Goal: Information Seeking & Learning: Learn about a topic

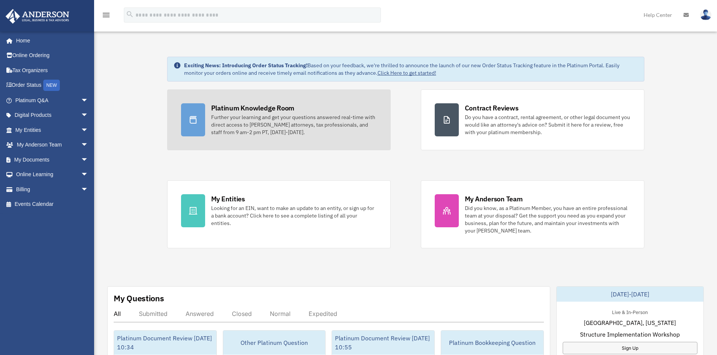
click at [299, 118] on div "Further your learning and get your questions answered real-time with direct acc…" at bounding box center [294, 125] width 166 height 23
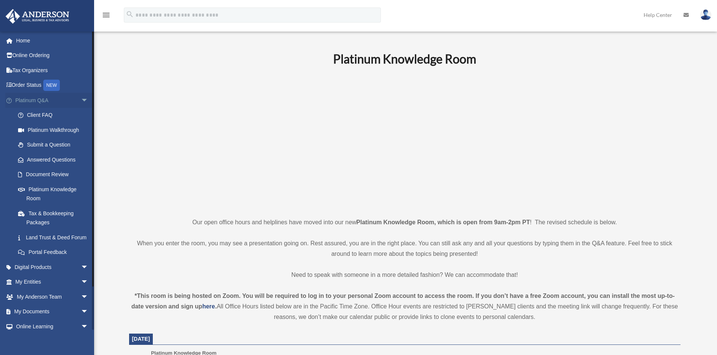
click at [81, 100] on span "arrow_drop_down" at bounding box center [88, 100] width 15 height 15
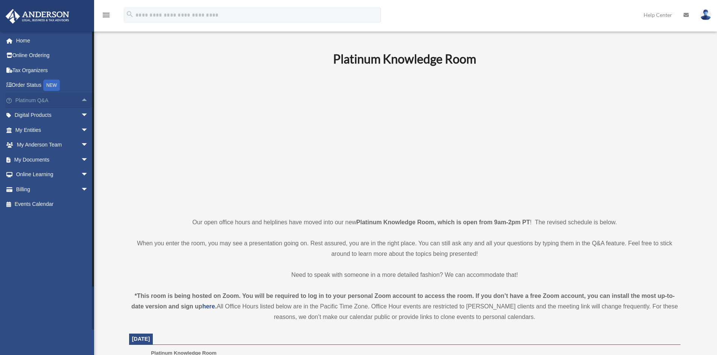
click at [81, 100] on span "arrow_drop_up" at bounding box center [88, 100] width 15 height 15
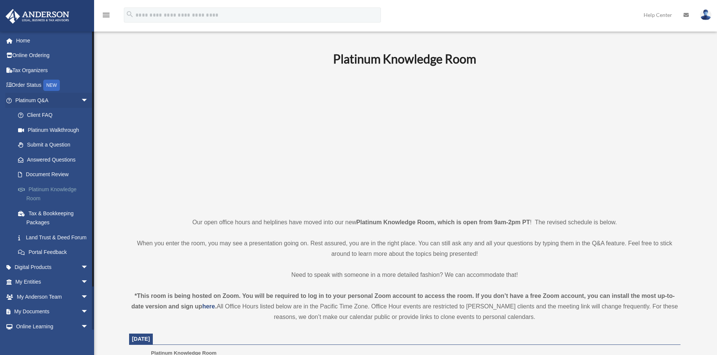
click at [62, 188] on link "Platinum Knowledge Room" at bounding box center [55, 194] width 89 height 24
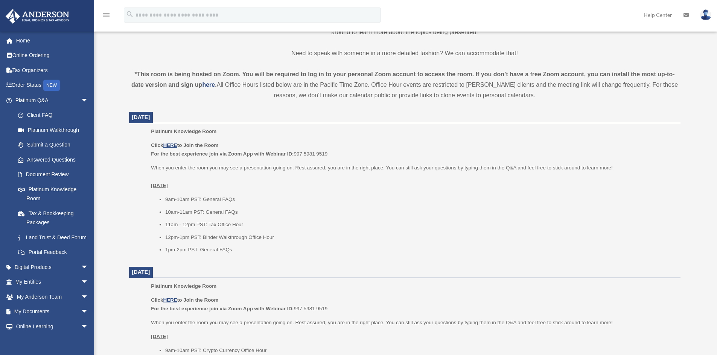
scroll to position [233, 0]
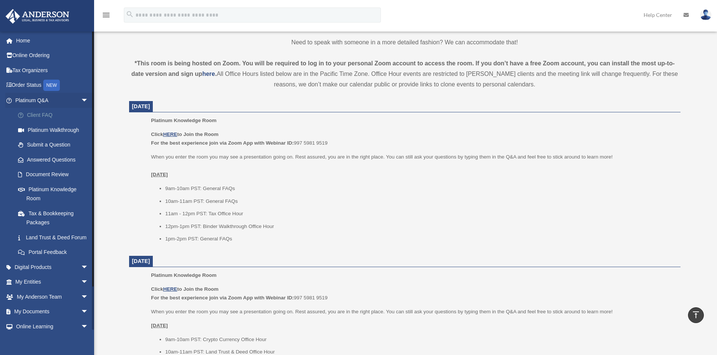
drag, startPoint x: 86, startPoint y: 81, endPoint x: 83, endPoint y: 118, distance: 36.6
click at [81, 100] on span "arrow_drop_down" at bounding box center [88, 100] width 15 height 15
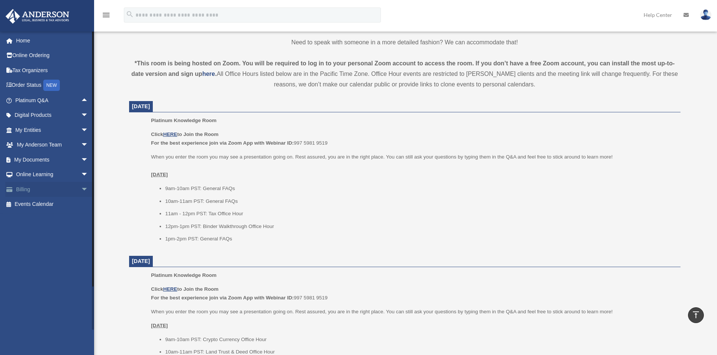
click at [81, 188] on span "arrow_drop_down" at bounding box center [88, 189] width 15 height 15
click at [62, 235] on link "Manage Payments" at bounding box center [55, 234] width 89 height 15
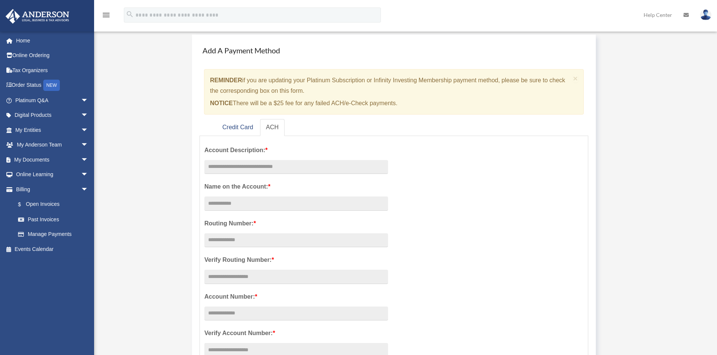
drag, startPoint x: 635, startPoint y: 115, endPoint x: 581, endPoint y: 124, distance: 54.5
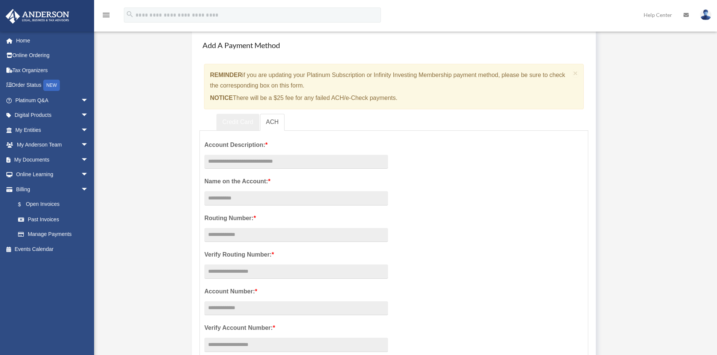
click at [242, 121] on link "Credit Card" at bounding box center [237, 122] width 43 height 17
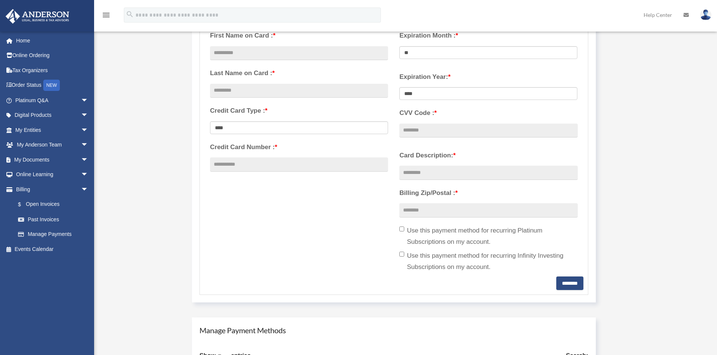
drag, startPoint x: 671, startPoint y: 81, endPoint x: 673, endPoint y: 99, distance: 18.2
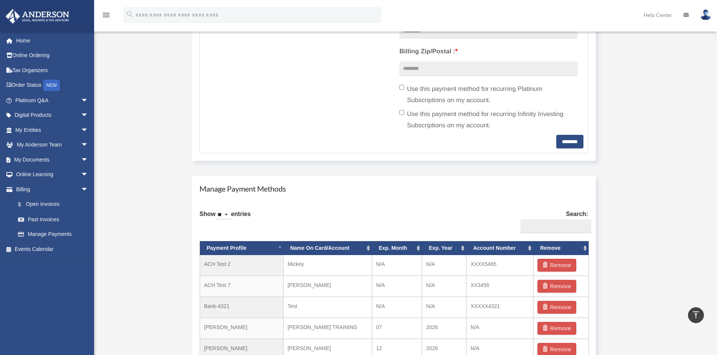
drag, startPoint x: 141, startPoint y: 189, endPoint x: 149, endPoint y: 219, distance: 31.0
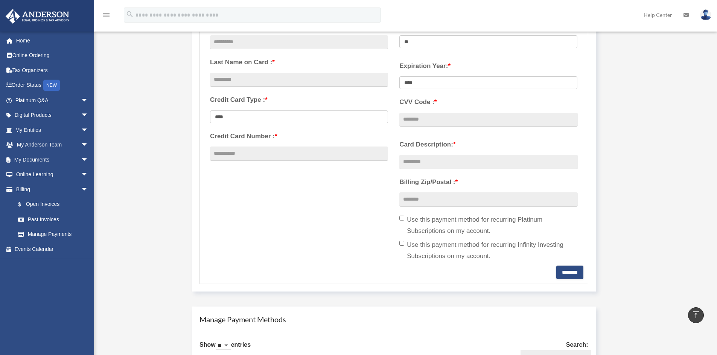
scroll to position [0, 0]
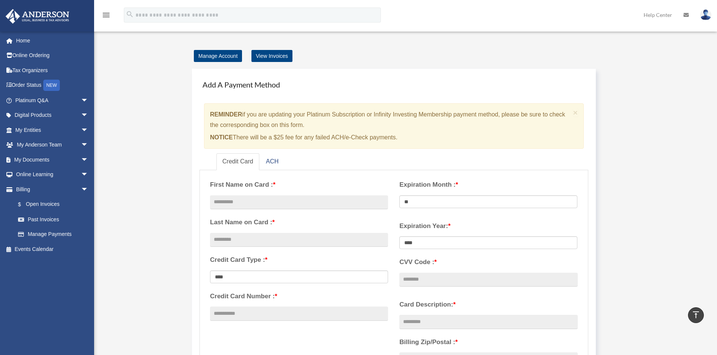
drag, startPoint x: 644, startPoint y: 168, endPoint x: 649, endPoint y: 111, distance: 57.4
click at [81, 189] on span "arrow_drop_down" at bounding box center [88, 189] width 15 height 15
click at [81, 188] on span "arrow_drop_up" at bounding box center [88, 189] width 15 height 15
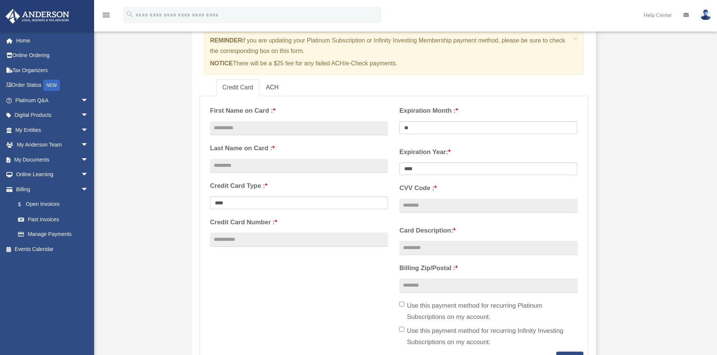
drag, startPoint x: 655, startPoint y: 153, endPoint x: 656, endPoint y: 173, distance: 19.6
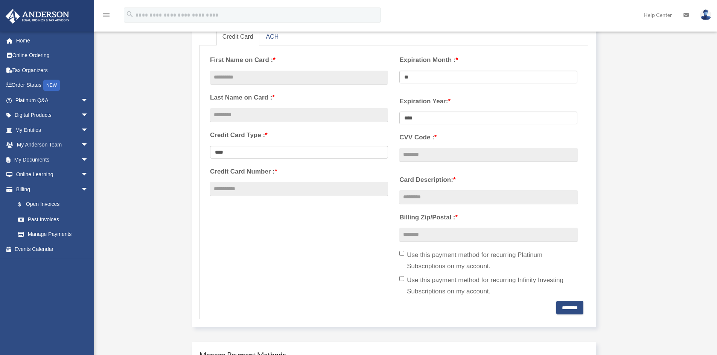
drag, startPoint x: 639, startPoint y: 103, endPoint x: 640, endPoint y: 114, distance: 11.3
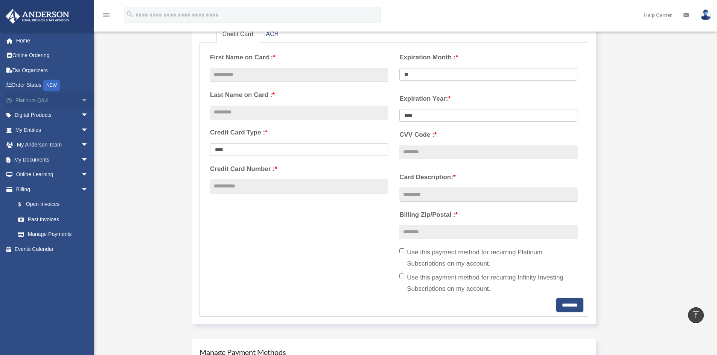
click at [81, 100] on span "arrow_drop_down" at bounding box center [88, 100] width 15 height 15
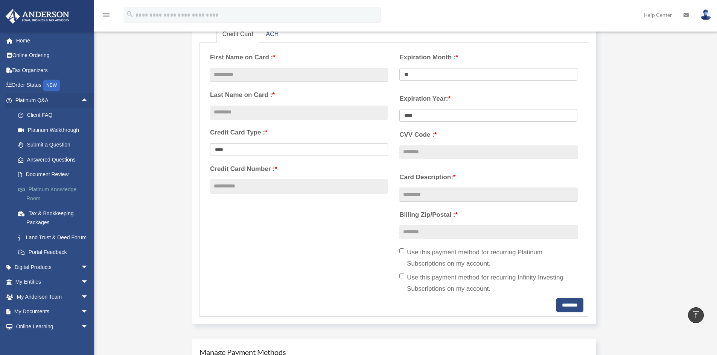
click at [42, 187] on link "Platinum Knowledge Room" at bounding box center [55, 194] width 89 height 24
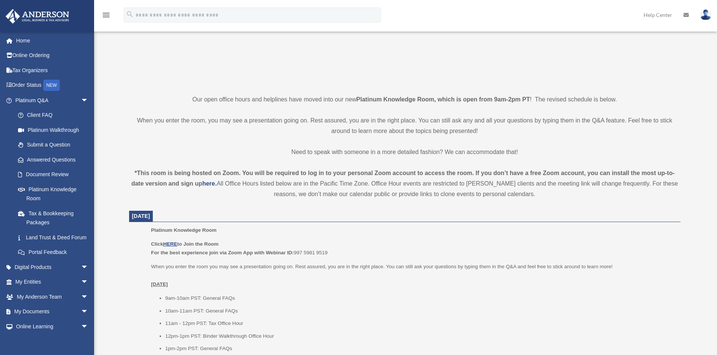
scroll to position [144, 0]
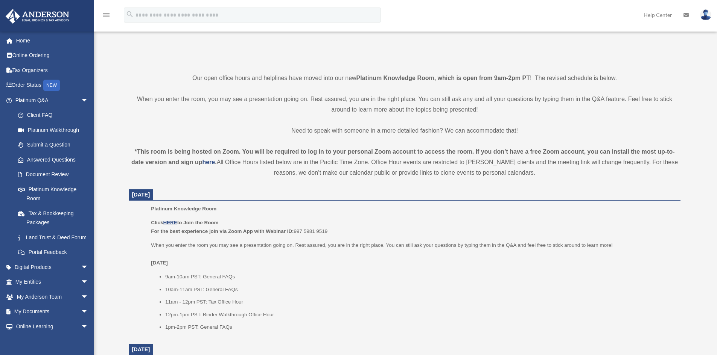
drag, startPoint x: 614, startPoint y: 91, endPoint x: 608, endPoint y: 118, distance: 27.7
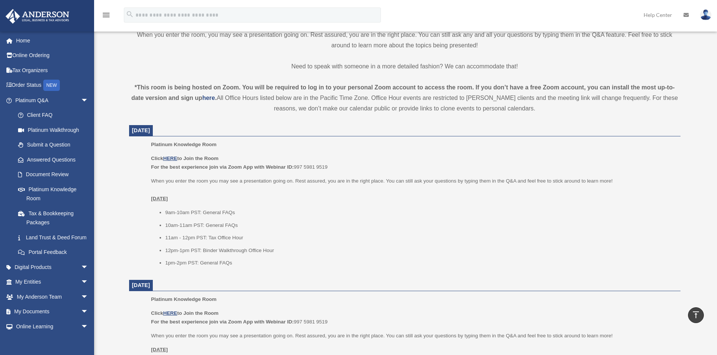
drag, startPoint x: 281, startPoint y: 176, endPoint x: 275, endPoint y: 195, distance: 19.2
click at [176, 155] on u "HERE" at bounding box center [170, 157] width 14 height 6
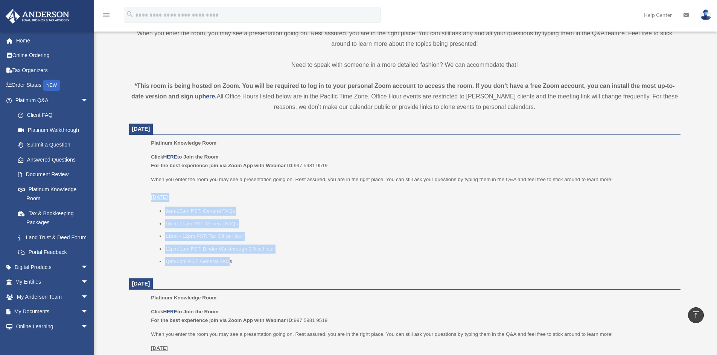
drag, startPoint x: 150, startPoint y: 196, endPoint x: 231, endPoint y: 255, distance: 100.1
click at [231, 255] on ul "Platinum Knowledge Room Click HERE to Join the Room For the best experience joi…" at bounding box center [404, 205] width 541 height 132
click at [317, 248] on li "12pm-1pm PST: Binder Walkthrough Office Hour" at bounding box center [420, 249] width 510 height 9
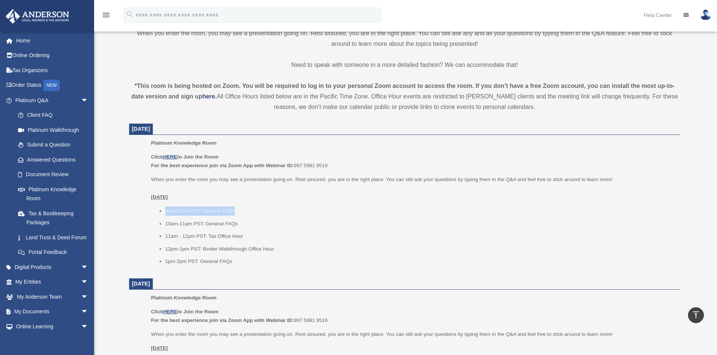
drag, startPoint x: 160, startPoint y: 212, endPoint x: 235, endPoint y: 210, distance: 74.9
click at [235, 210] on li "9am-10am PST: General FAQs" at bounding box center [420, 211] width 510 height 9
drag, startPoint x: 167, startPoint y: 223, endPoint x: 260, endPoint y: 221, distance: 92.2
click at [260, 221] on li "10am-11am PST: General FAQs" at bounding box center [420, 224] width 510 height 9
drag, startPoint x: 168, startPoint y: 240, endPoint x: 254, endPoint y: 233, distance: 86.4
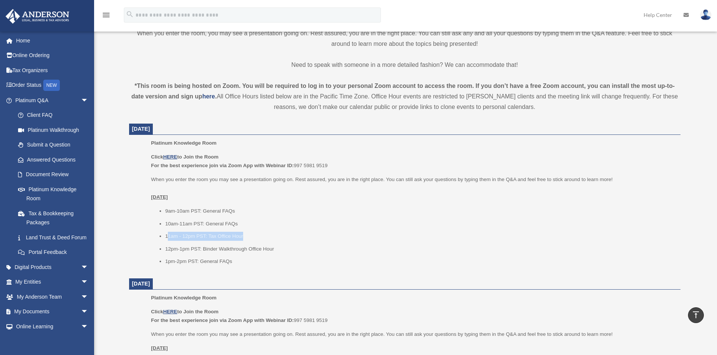
click at [254, 233] on li "11am - 12pm PST: Tax Office Hour" at bounding box center [420, 236] width 510 height 9
click at [165, 249] on li "12pm-1pm PST: Binder Walkthrough Office Hour" at bounding box center [420, 249] width 510 height 9
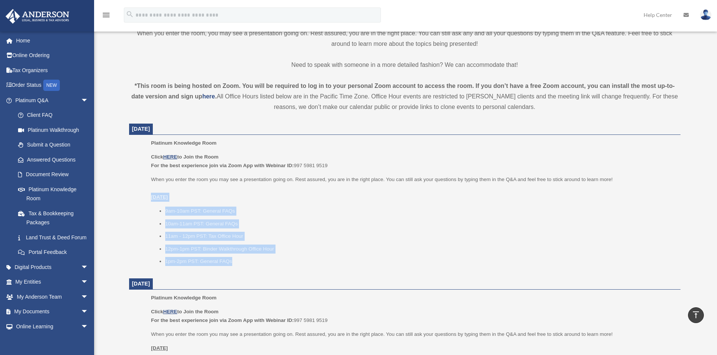
drag, startPoint x: 245, startPoint y: 259, endPoint x: 147, endPoint y: 194, distance: 117.4
click at [147, 194] on ul "Platinum Knowledge Room Click HERE to Join the Room For the best experience joi…" at bounding box center [404, 205] width 541 height 132
click at [335, 208] on li "9am-10am PST: General FAQs" at bounding box center [420, 211] width 510 height 9
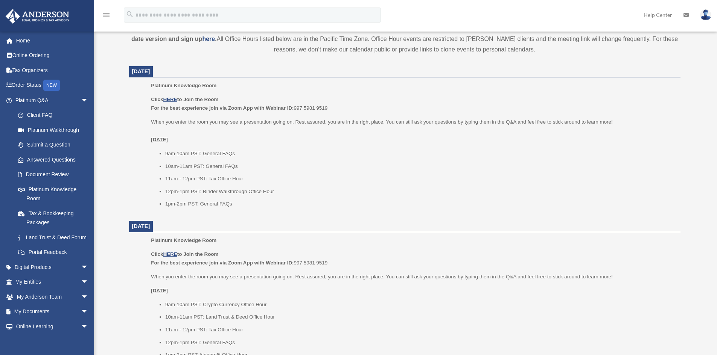
scroll to position [261, 0]
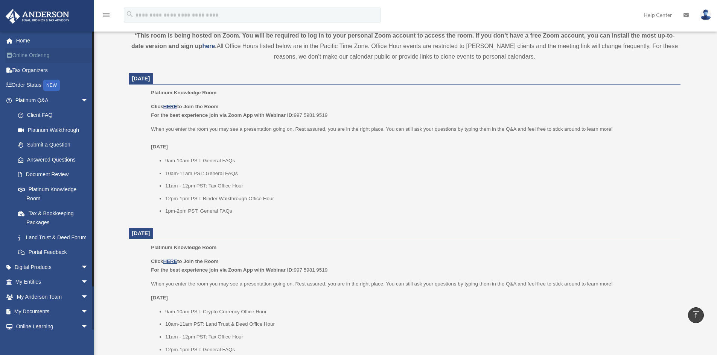
click at [50, 55] on link "Online Ordering" at bounding box center [52, 55] width 94 height 15
